Goal: Transaction & Acquisition: Purchase product/service

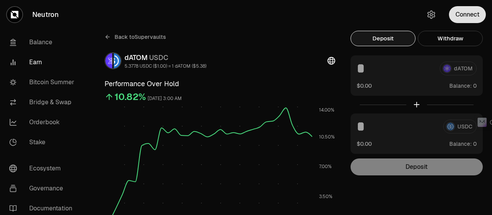
click at [465, 16] on button "Connect" at bounding box center [467, 14] width 37 height 17
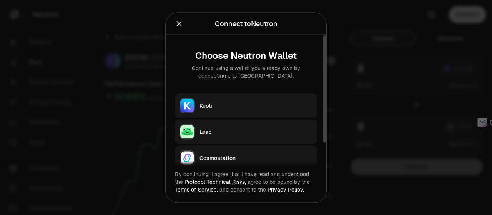
click at [217, 105] on div "Keplr" at bounding box center [256, 106] width 113 height 8
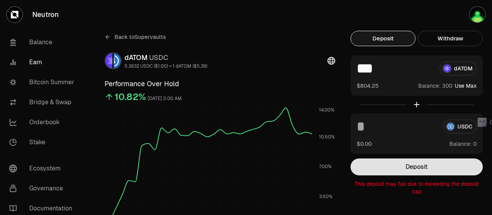
click at [435, 162] on button "Deposit" at bounding box center [417, 166] width 132 height 17
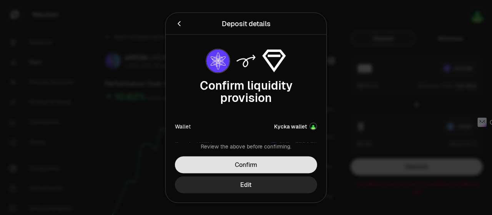
click at [267, 165] on button "Confirm" at bounding box center [246, 164] width 142 height 17
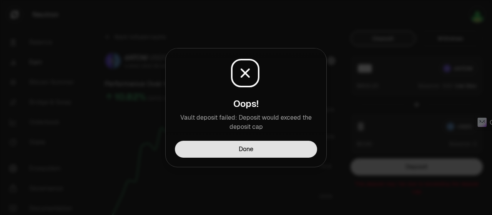
click at [261, 151] on button "Done" at bounding box center [246, 149] width 142 height 17
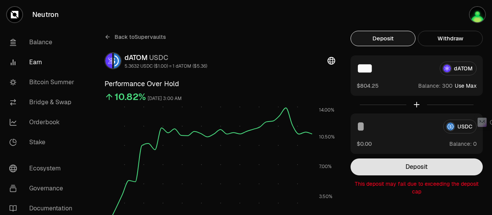
click at [413, 167] on button "Deposit" at bounding box center [417, 166] width 132 height 17
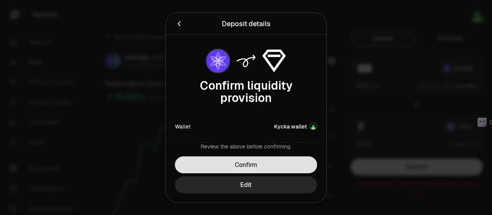
click at [278, 161] on button "Confirm" at bounding box center [246, 164] width 142 height 17
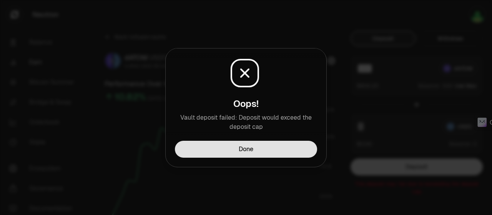
click at [278, 153] on button "Done" at bounding box center [246, 149] width 142 height 17
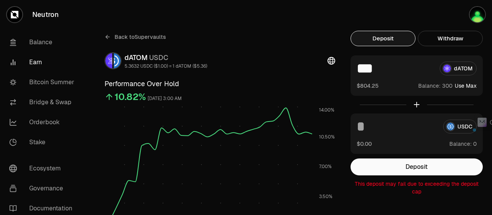
drag, startPoint x: 372, startPoint y: 70, endPoint x: 367, endPoint y: 70, distance: 5.1
click at [367, 70] on input "***" at bounding box center [395, 69] width 77 height 14
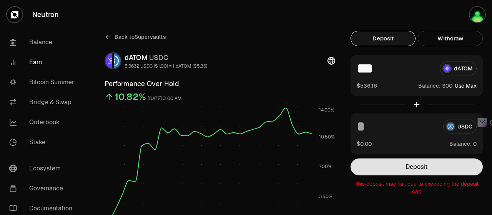
click at [425, 170] on button "Deposit" at bounding box center [417, 166] width 132 height 17
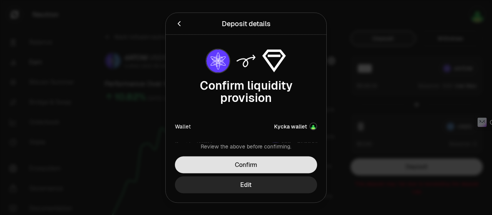
click at [264, 162] on button "Confirm" at bounding box center [246, 164] width 142 height 17
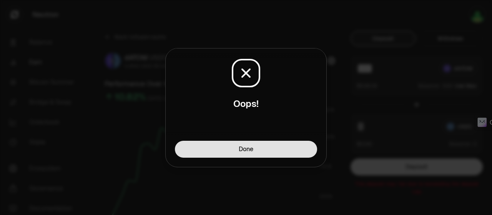
click at [275, 151] on button "Done" at bounding box center [246, 149] width 142 height 17
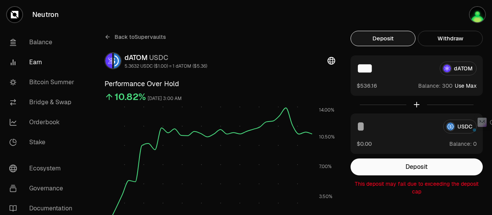
click at [369, 71] on input "***" at bounding box center [395, 69] width 77 height 14
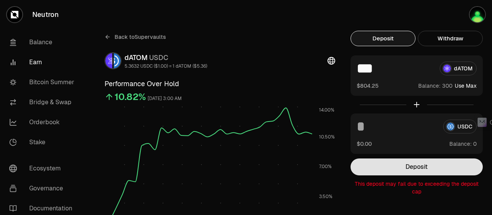
type input "***"
click at [409, 164] on button "Deposit" at bounding box center [417, 166] width 132 height 17
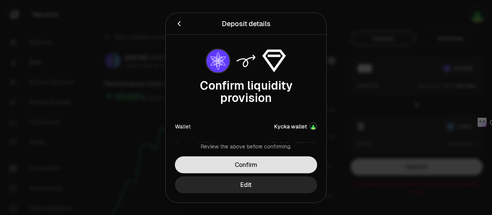
click at [215, 164] on button "Confirm" at bounding box center [246, 164] width 142 height 17
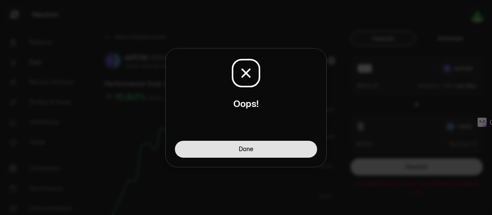
click at [257, 147] on button "Done" at bounding box center [246, 149] width 142 height 17
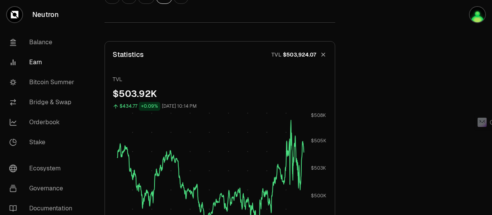
scroll to position [577, 0]
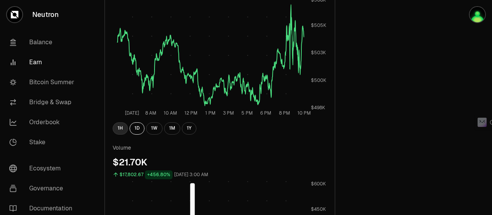
click at [117, 127] on button "1H" at bounding box center [120, 128] width 15 height 12
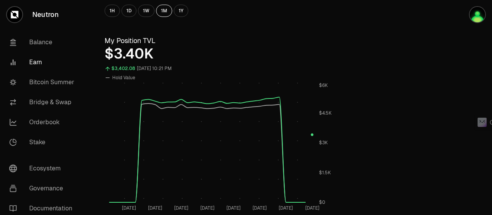
scroll to position [0, 0]
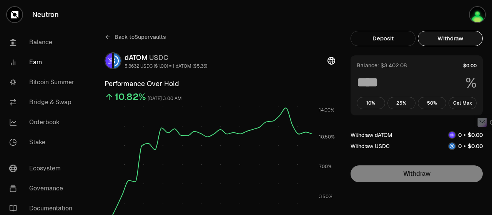
click at [459, 37] on button "Withdraw" at bounding box center [450, 38] width 65 height 15
click at [466, 102] on button "Get Max" at bounding box center [463, 103] width 28 height 12
type input "***"
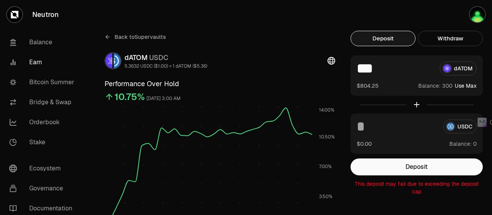
click at [376, 38] on button "Deposit" at bounding box center [383, 38] width 65 height 15
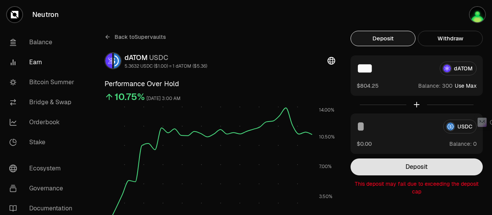
click at [415, 165] on button "Deposit" at bounding box center [417, 166] width 132 height 17
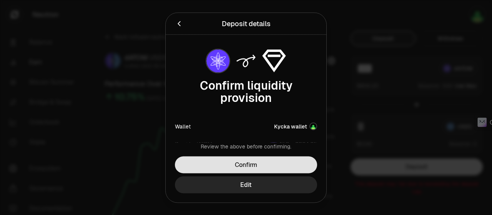
click at [264, 168] on button "Confirm" at bounding box center [246, 164] width 142 height 17
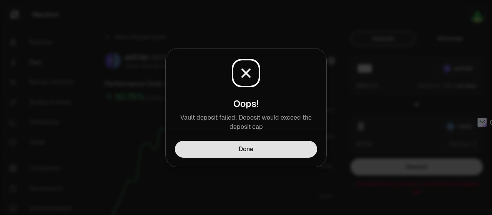
click at [262, 153] on button "Done" at bounding box center [246, 149] width 142 height 17
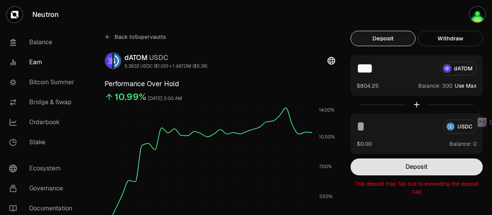
click at [411, 166] on button "Deposit" at bounding box center [417, 166] width 132 height 17
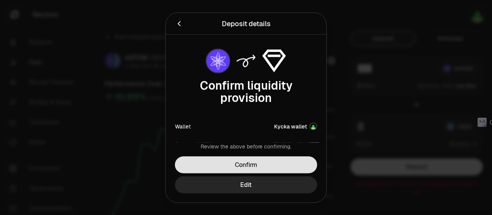
click at [250, 164] on button "Confirm" at bounding box center [246, 164] width 142 height 17
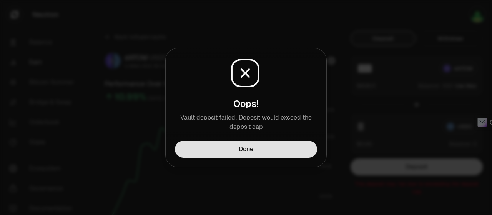
click at [252, 150] on button "Done" at bounding box center [246, 149] width 142 height 17
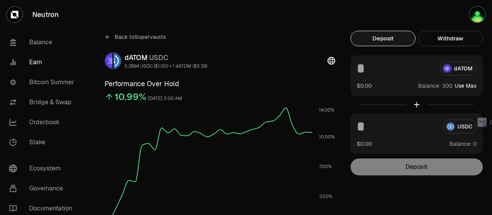
click at [466, 83] on button "Use Max" at bounding box center [466, 86] width 22 height 8
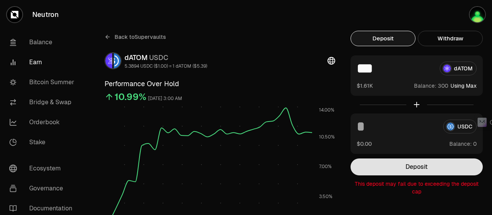
click at [398, 168] on button "Deposit" at bounding box center [417, 166] width 132 height 17
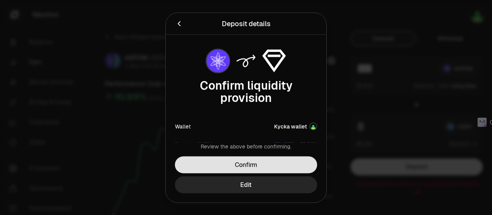
click at [277, 163] on button "Confirm" at bounding box center [246, 164] width 142 height 17
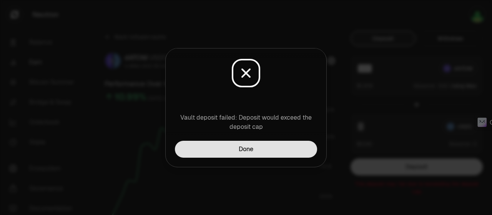
click at [275, 148] on button "Done" at bounding box center [246, 149] width 142 height 17
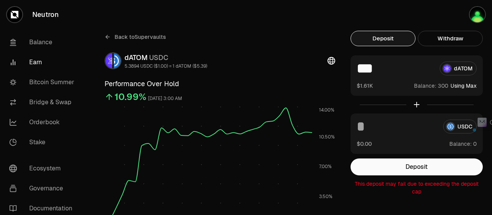
drag, startPoint x: 372, startPoint y: 73, endPoint x: 356, endPoint y: 74, distance: 15.5
click at [356, 74] on div "*** dATOM $1.61K Balance: Using Max" at bounding box center [417, 75] width 132 height 40
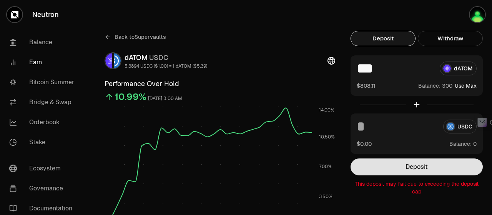
type input "***"
click at [418, 165] on button "Deposit" at bounding box center [417, 166] width 132 height 17
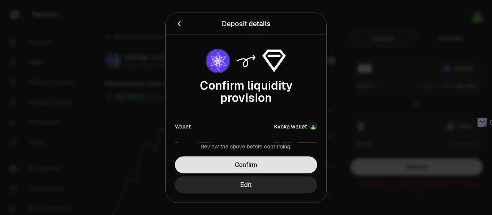
click at [278, 163] on button "Confirm" at bounding box center [246, 164] width 142 height 17
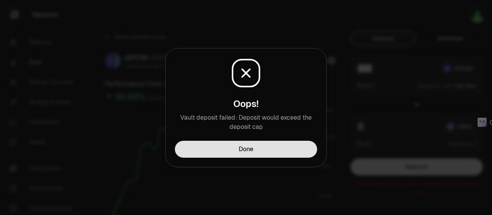
click at [277, 147] on button "Done" at bounding box center [246, 149] width 142 height 17
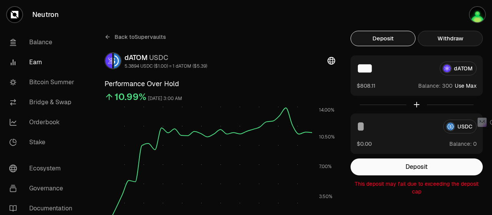
click at [450, 38] on button "Withdraw" at bounding box center [450, 38] width 65 height 15
click at [387, 35] on button "Deposit" at bounding box center [383, 38] width 65 height 15
